Goal: Find specific page/section

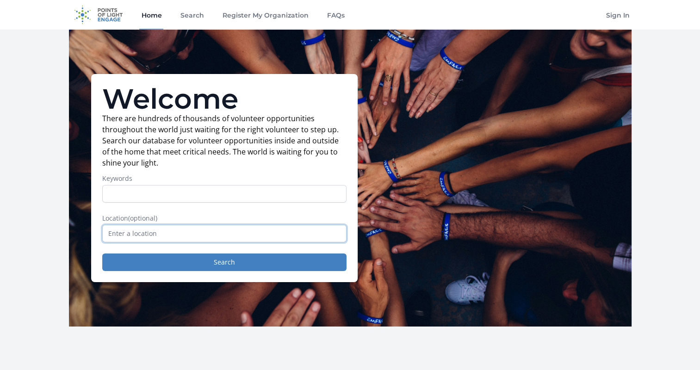
click at [171, 235] on input "text" at bounding box center [224, 234] width 244 height 18
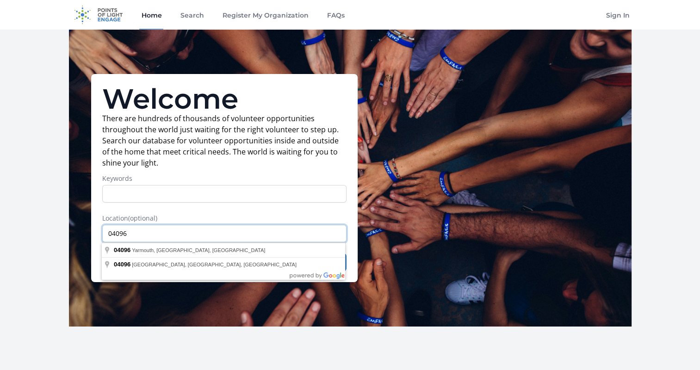
type input "04096"
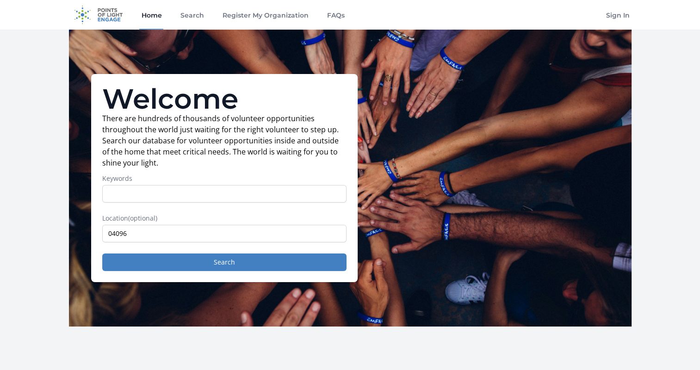
click at [211, 214] on label "Location (optional)" at bounding box center [224, 218] width 244 height 9
click at [211, 260] on button "Search" at bounding box center [224, 262] width 244 height 18
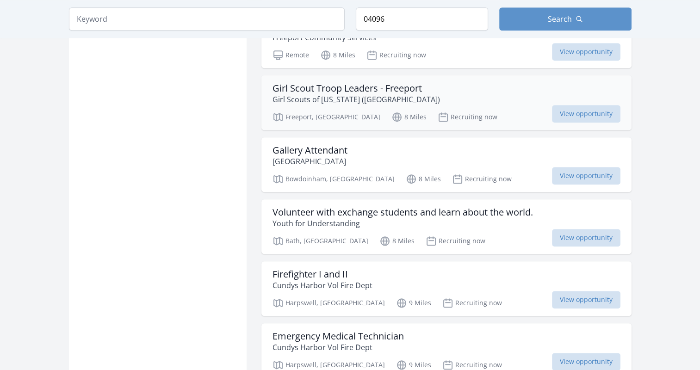
scroll to position [872, 0]
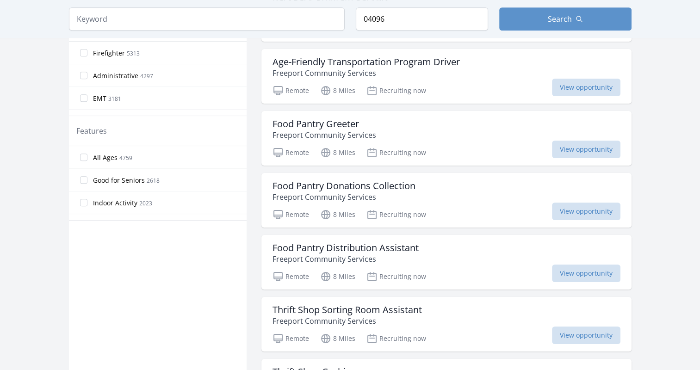
scroll to position [459, 0]
